Goal: Information Seeking & Learning: Learn about a topic

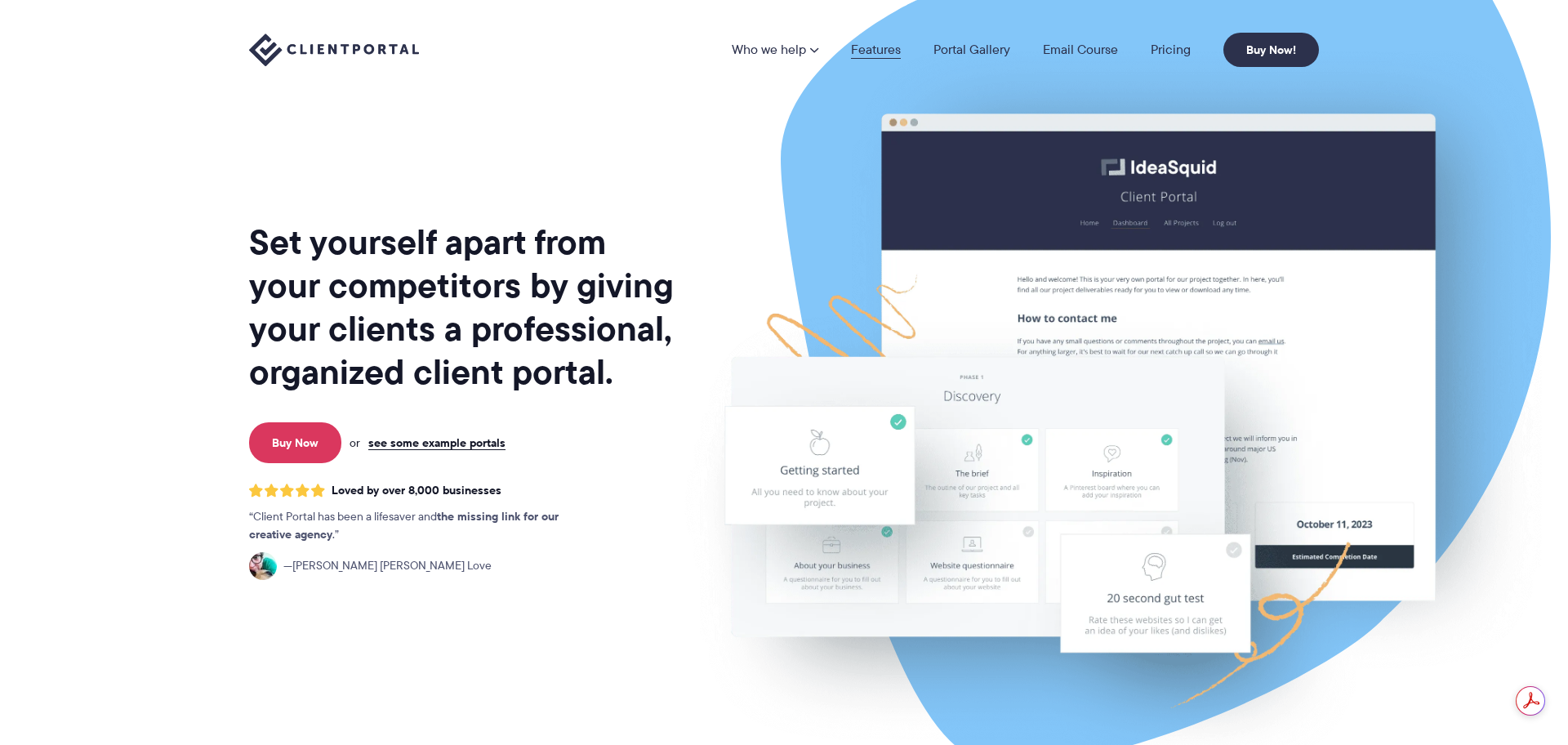
drag, startPoint x: 0, startPoint y: 0, endPoint x: 889, endPoint y: 48, distance: 890.3
click at [889, 48] on link "Features" at bounding box center [876, 50] width 50 height 13
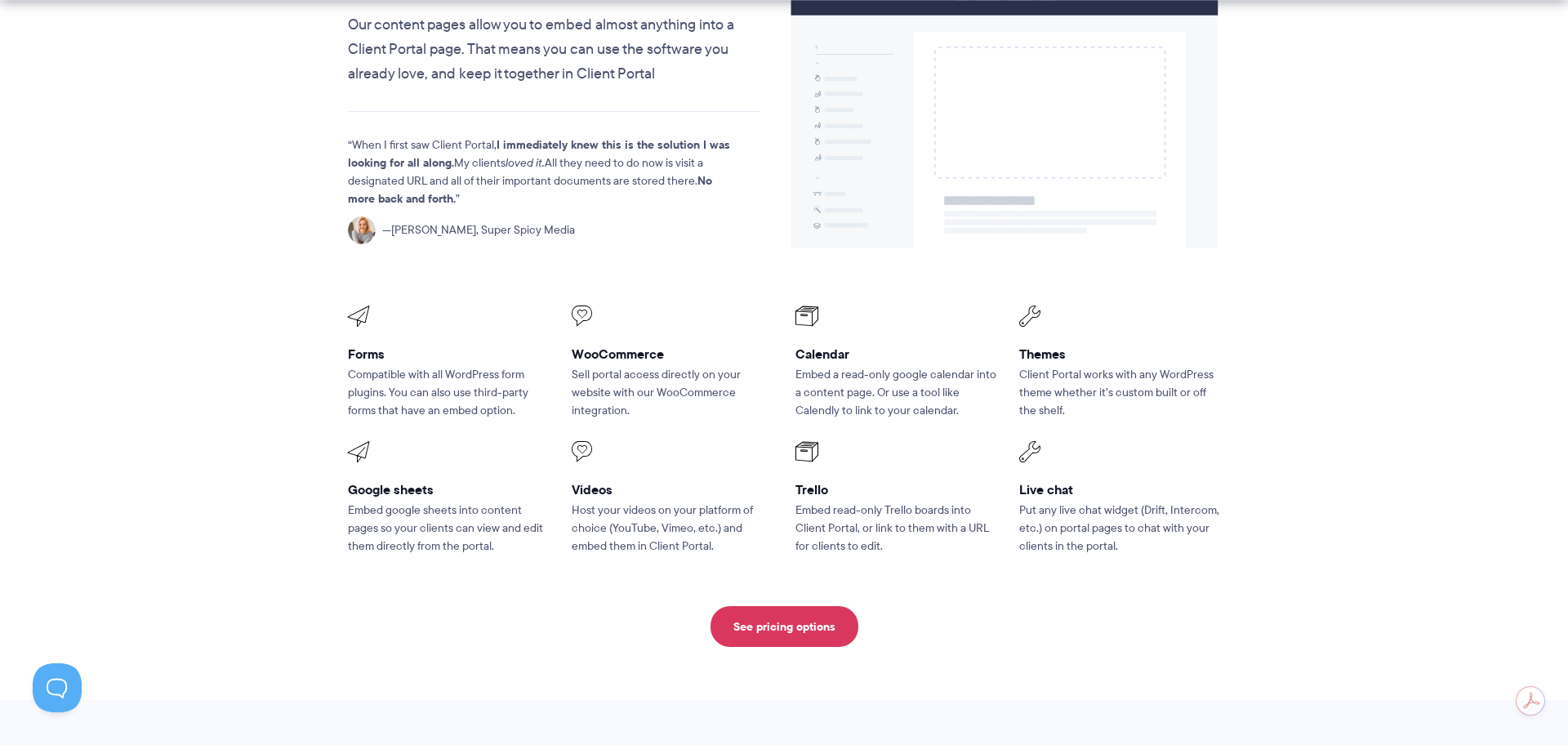
scroll to position [2042, 0]
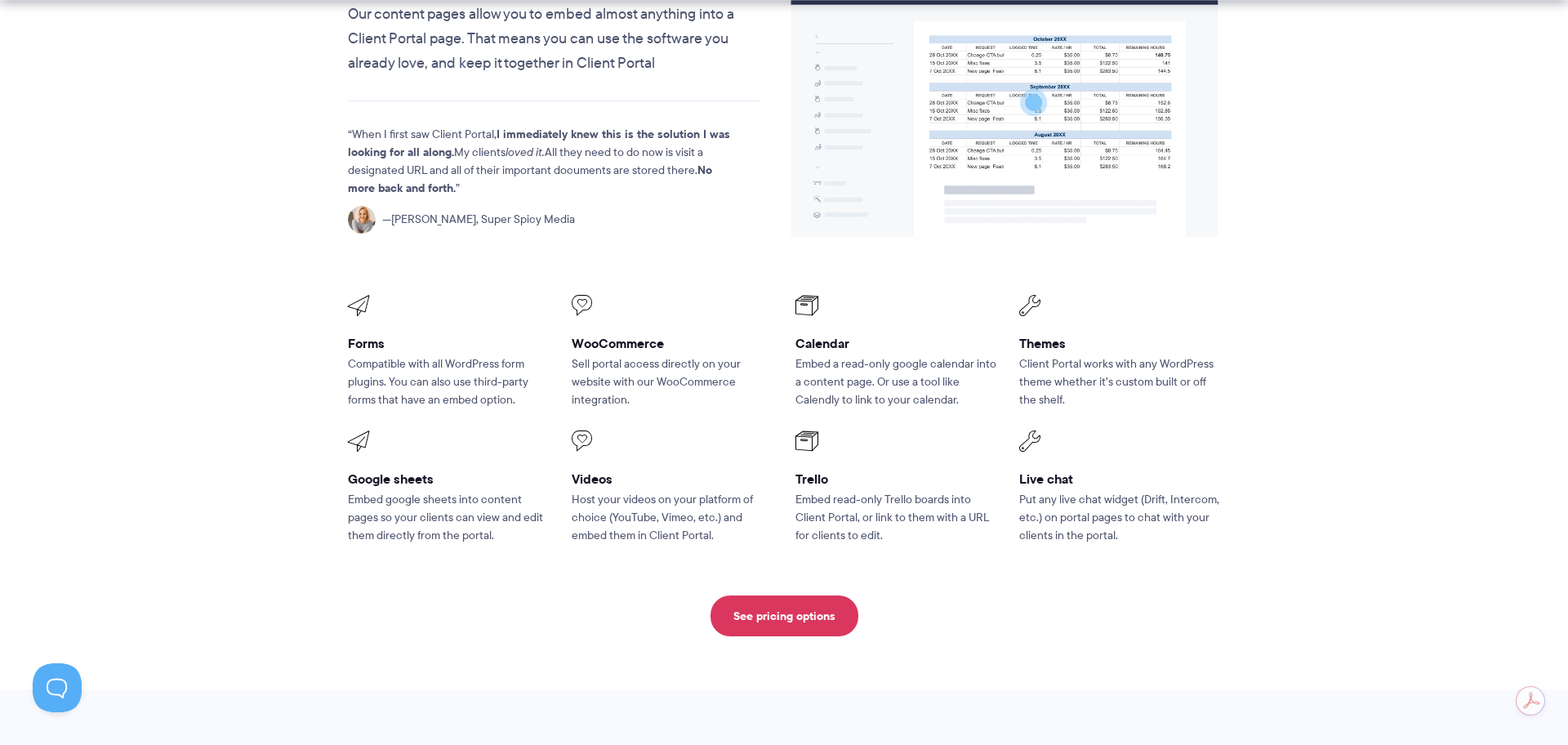
click at [632, 335] on h3 "WooCommerce" at bounding box center [672, 343] width 201 height 17
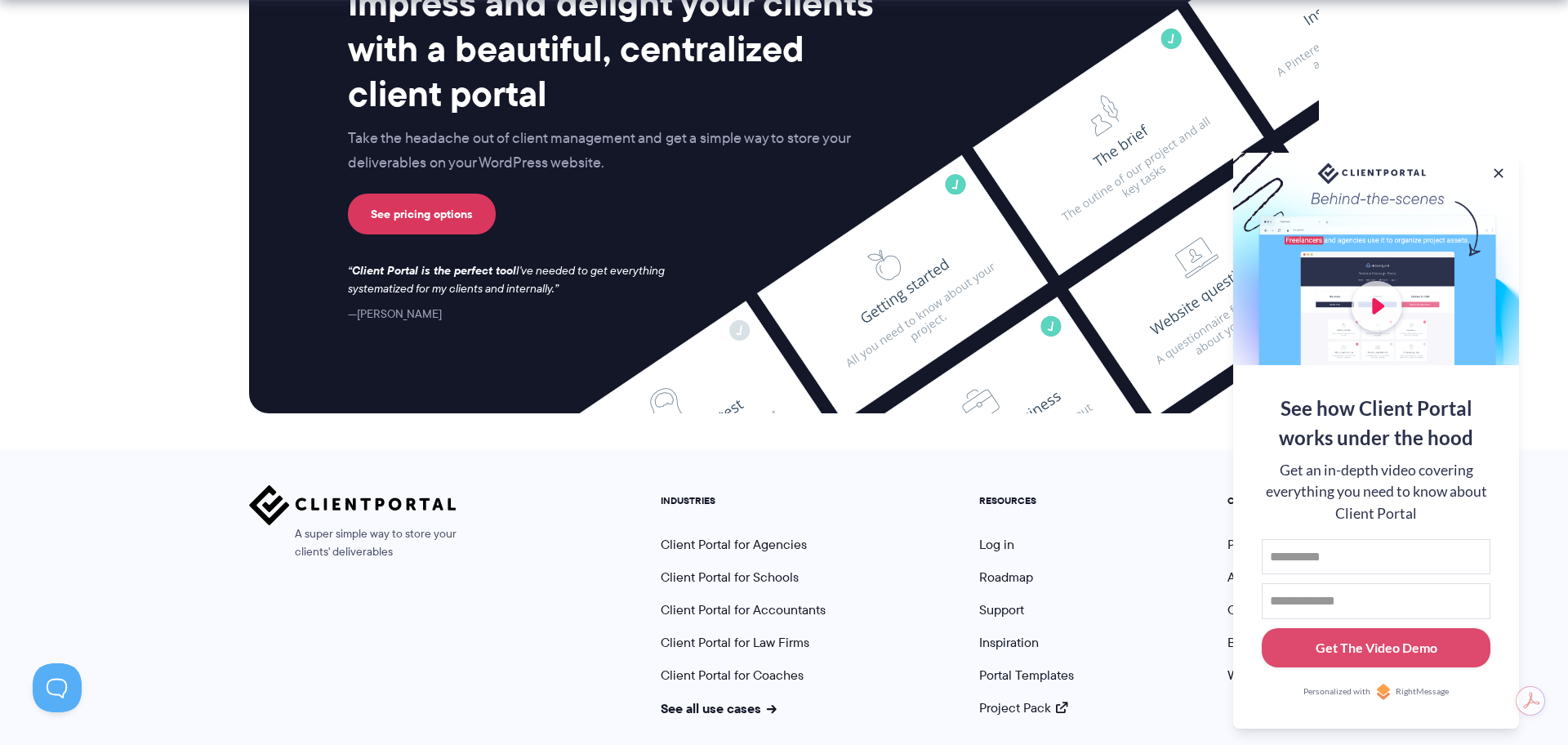
scroll to position [4307, 0]
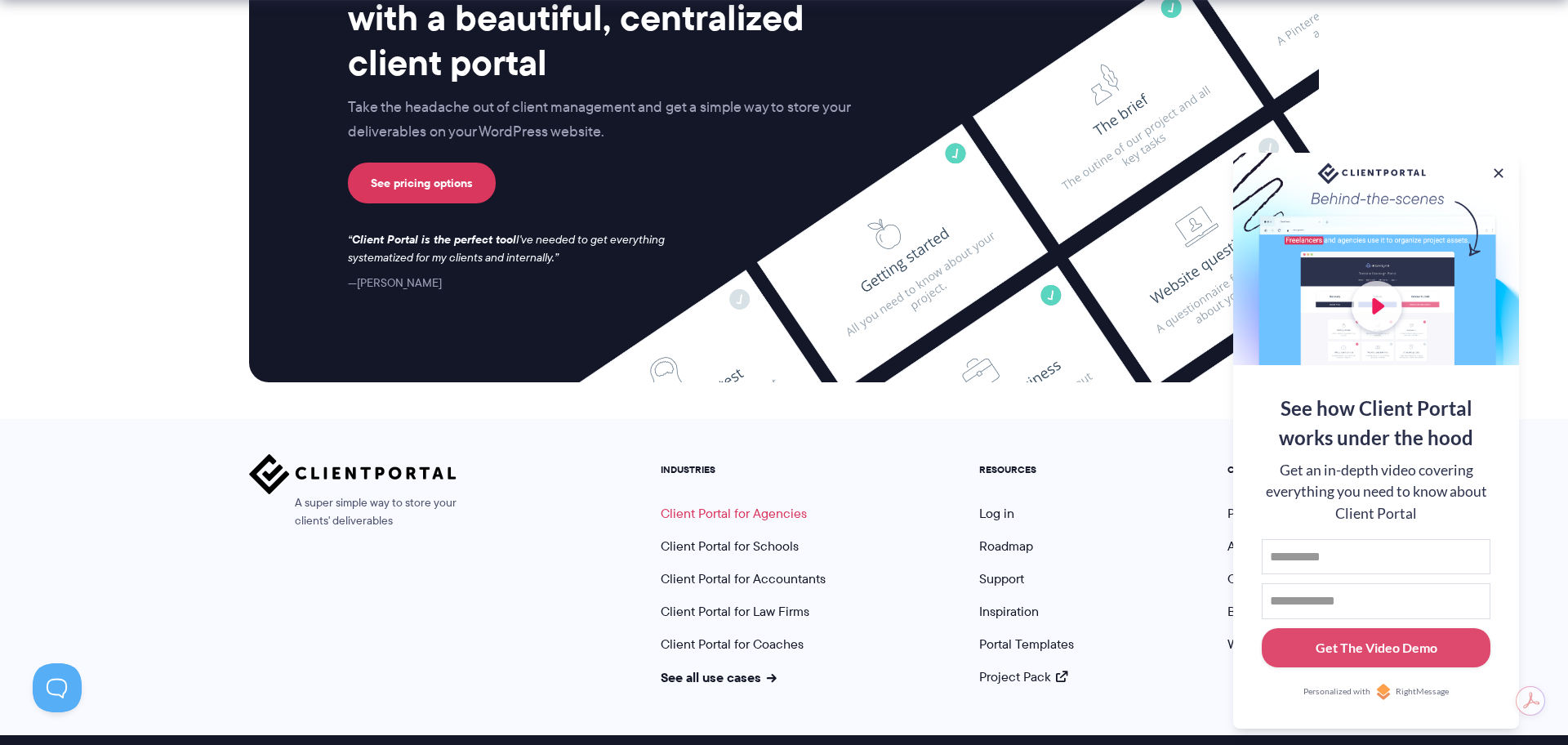
click at [772, 504] on link "Client Portal for Agencies" at bounding box center [734, 513] width 146 height 19
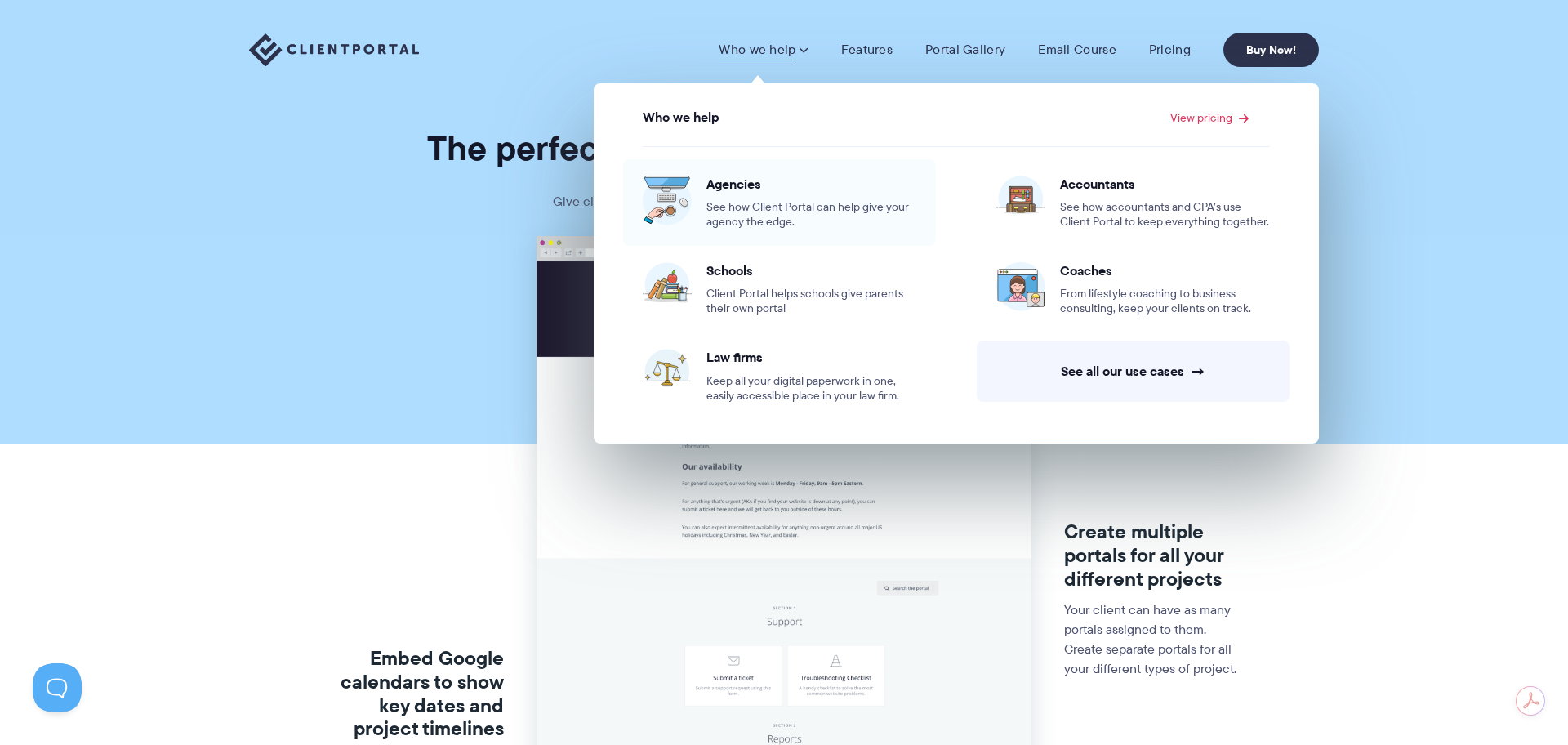
click at [719, 189] on span "Agencies" at bounding box center [812, 184] width 210 height 17
